Goal: Task Accomplishment & Management: Manage account settings

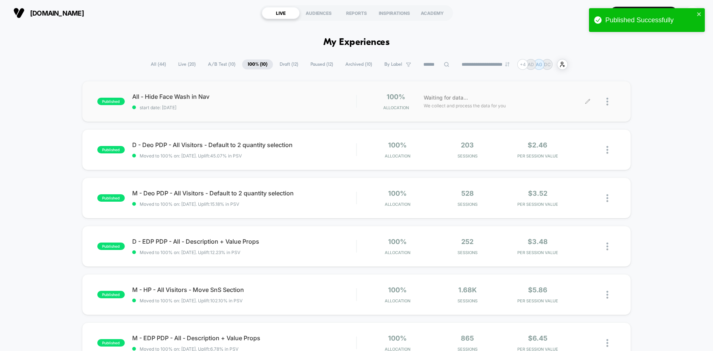
click at [606, 102] on div at bounding box center [601, 101] width 28 height 17
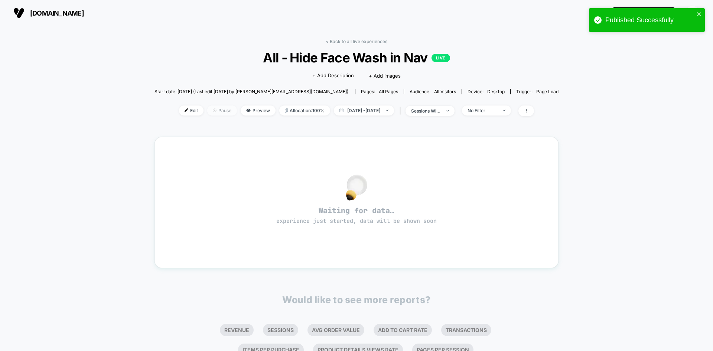
click at [209, 109] on span "Pause" at bounding box center [222, 110] width 30 height 10
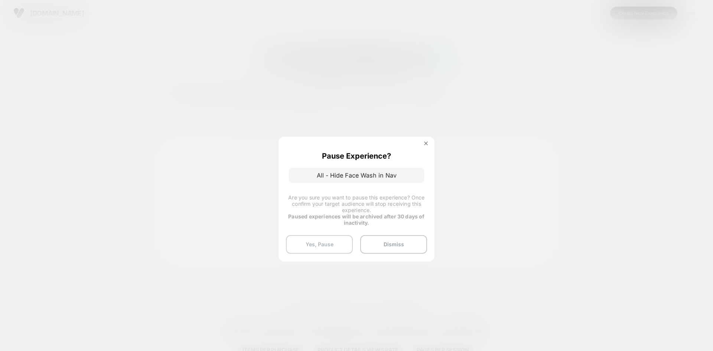
click at [325, 242] on button "Yes, Pause" at bounding box center [319, 244] width 67 height 19
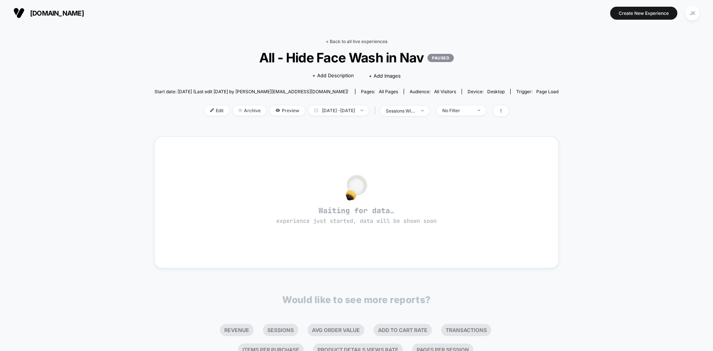
click at [363, 41] on link "< Back to all live experiences" at bounding box center [356, 42] width 62 height 6
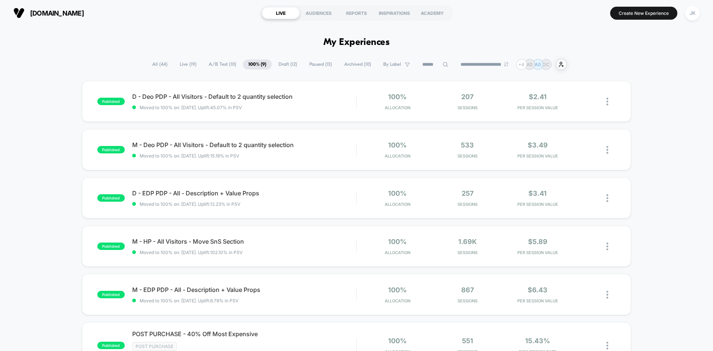
click at [278, 62] on span "Draft ( 12 )" at bounding box center [288, 64] width 30 height 10
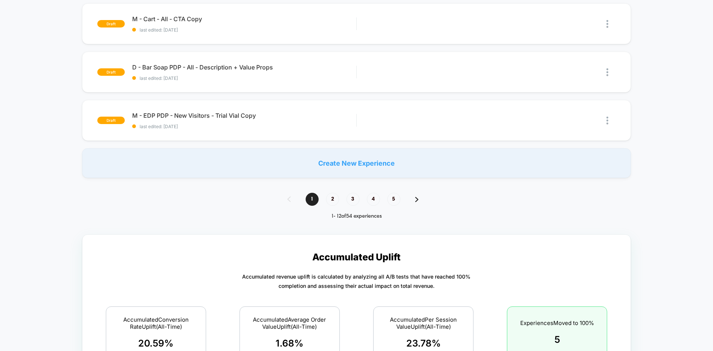
scroll to position [517, 0]
click at [393, 200] on span "5" at bounding box center [393, 198] width 13 height 13
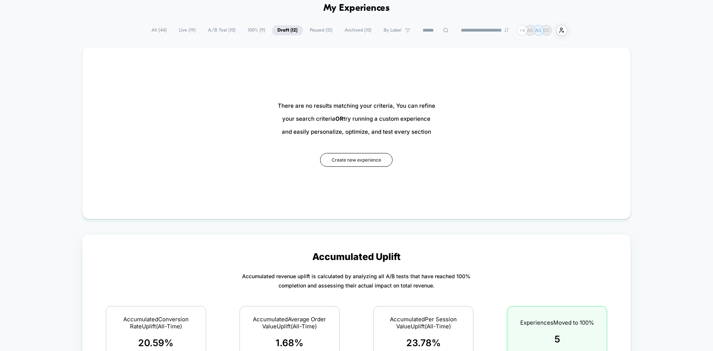
scroll to position [0, 0]
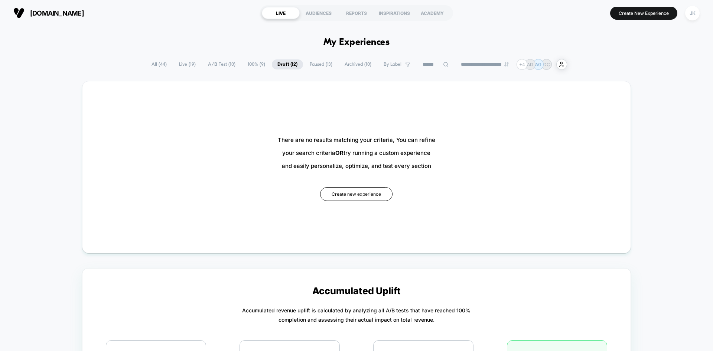
click at [309, 60] on span "Paused ( 13 )" at bounding box center [321, 64] width 34 height 10
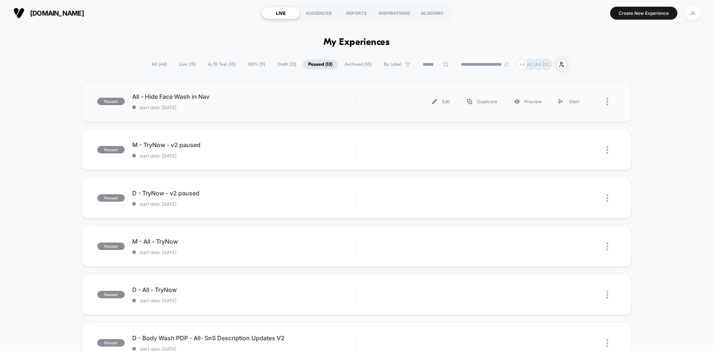
click at [605, 101] on div at bounding box center [601, 101] width 28 height 17
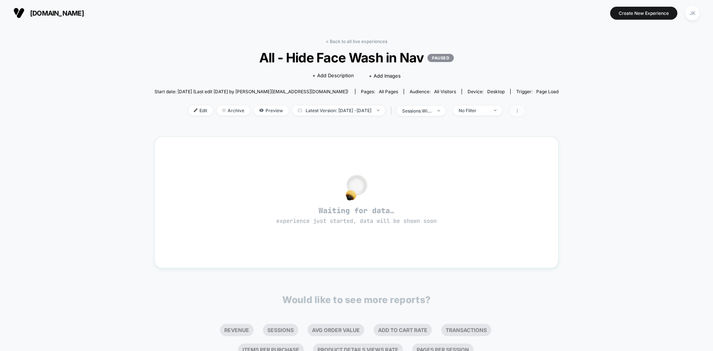
click at [525, 107] on span at bounding box center [517, 110] width 16 height 11
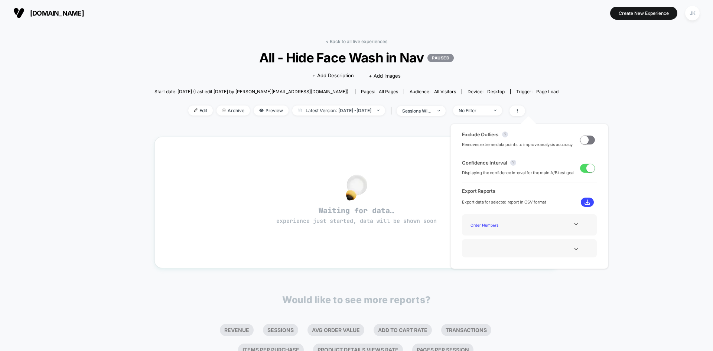
click at [388, 131] on div "< Back to all live experiences All - Hide Face Wash in Nav PAUSED Click to edit…" at bounding box center [356, 225] width 404 height 385
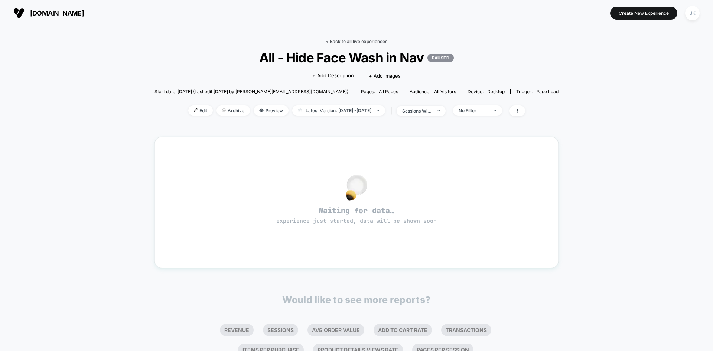
click at [344, 39] on link "< Back to all live experiences" at bounding box center [356, 42] width 62 height 6
